Goal: Find specific page/section: Find specific page/section

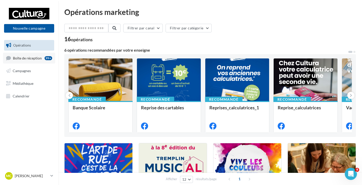
click at [27, 57] on span "Boîte de réception" at bounding box center [27, 58] width 29 height 4
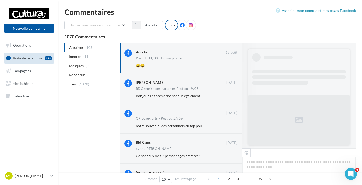
scroll to position [163, 0]
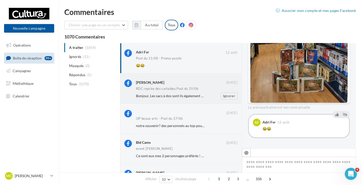
click at [178, 90] on div "RDC reprise des cartables Post du 19/06" at bounding box center [167, 88] width 63 height 3
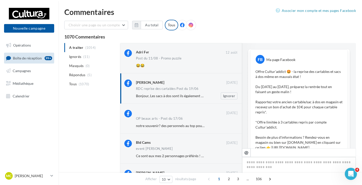
scroll to position [221, 0]
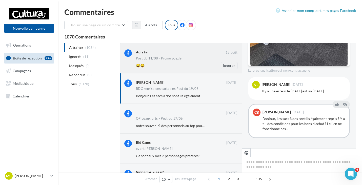
click at [156, 60] on div "Post du 11/08 - Promo puzzle" at bounding box center [159, 58] width 46 height 3
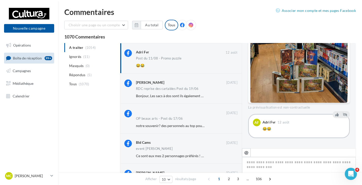
scroll to position [163, 0]
click at [24, 72] on span "Campagnes" at bounding box center [22, 71] width 18 height 4
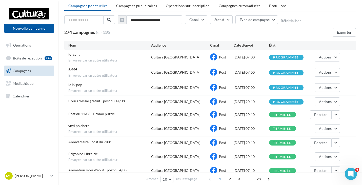
scroll to position [25, 0]
